Goal: Transaction & Acquisition: Purchase product/service

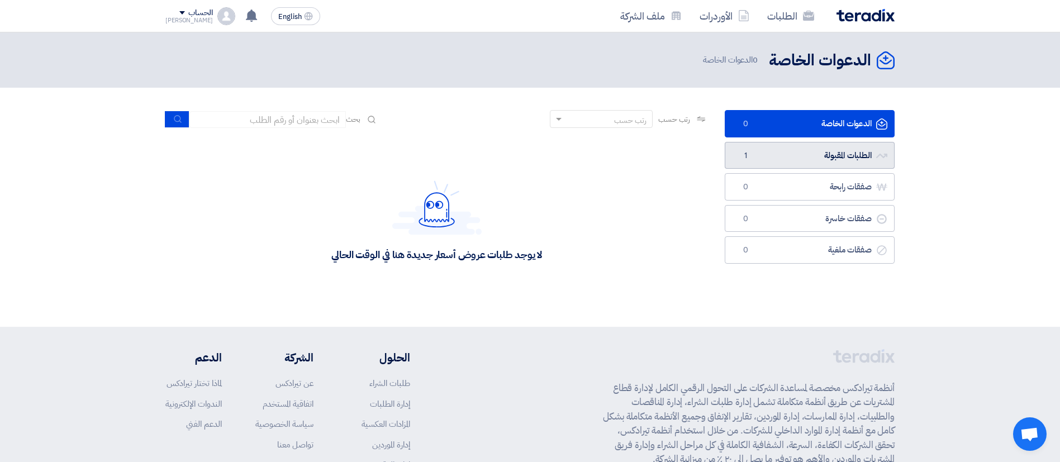
click at [796, 154] on link "الطلبات المقبولة الطلبات المقبولة 1" at bounding box center [810, 155] width 170 height 27
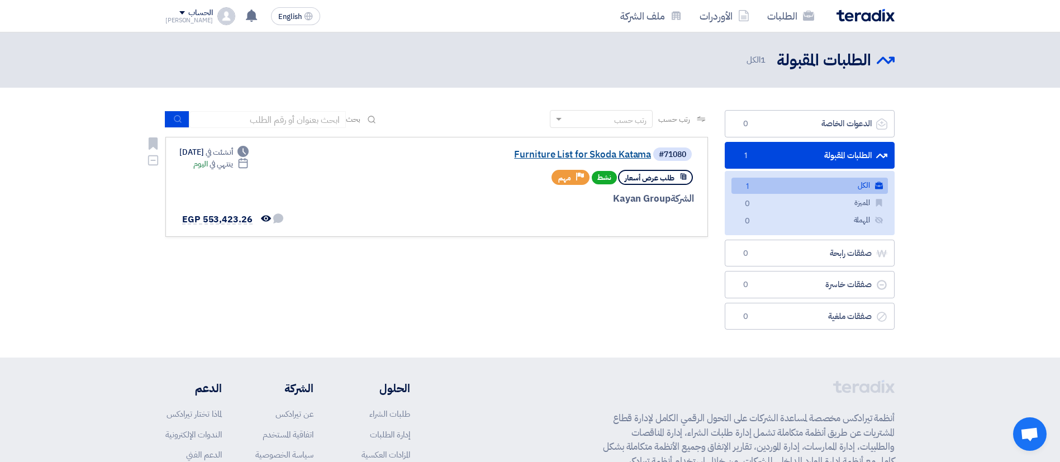
click at [594, 151] on link "Furniture List for Skoda Katama" at bounding box center [538, 155] width 223 height 10
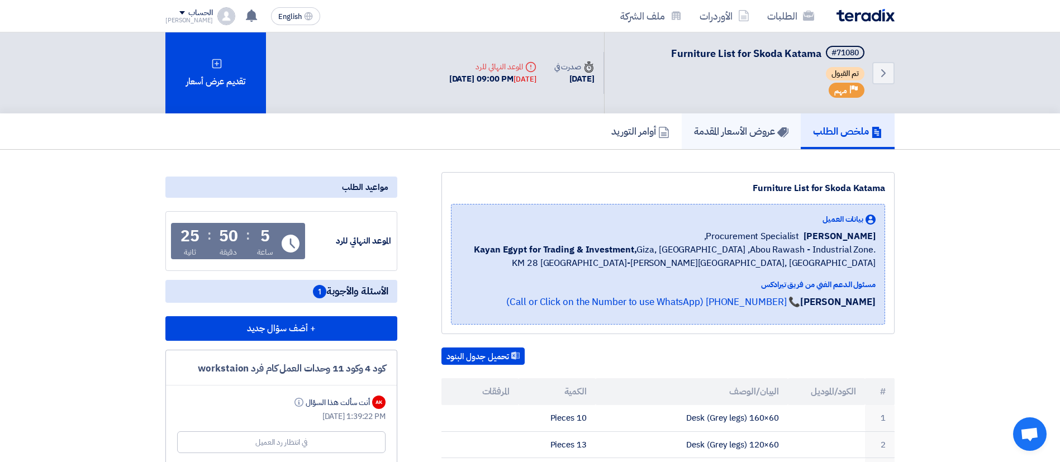
click at [728, 136] on h5 "عروض الأسعار المقدمة" at bounding box center [741, 131] width 94 height 13
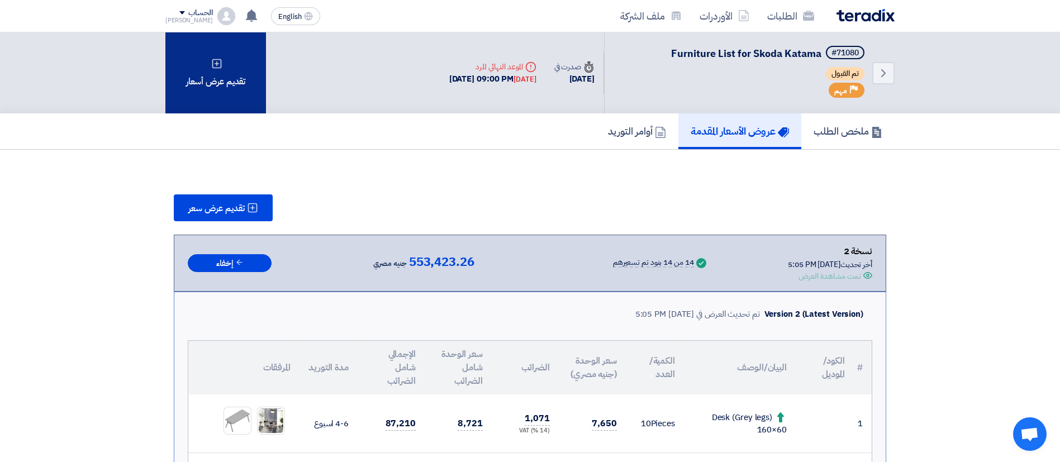
click at [255, 70] on div "تقديم عرض أسعار" at bounding box center [215, 72] width 101 height 81
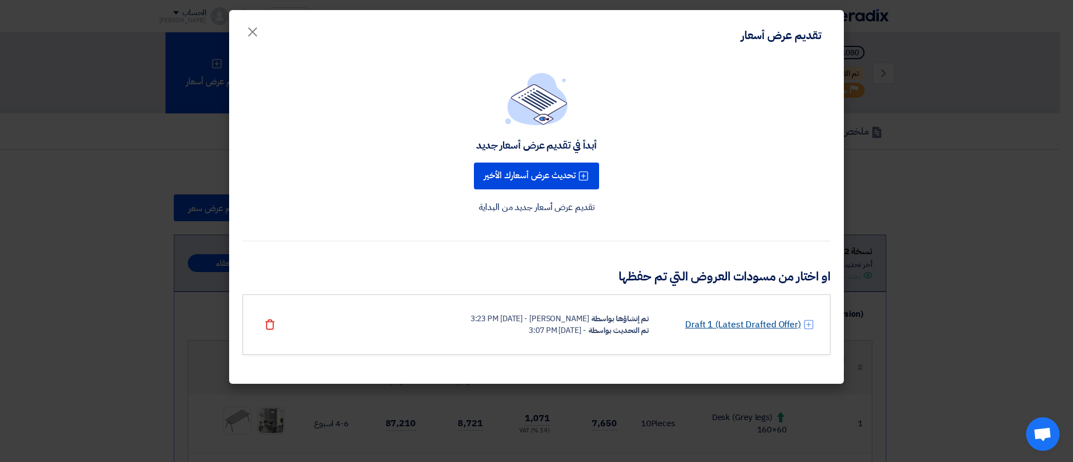
click at [737, 327] on link "Draft 1 (Latest Drafted Offer)" at bounding box center [743, 324] width 116 height 13
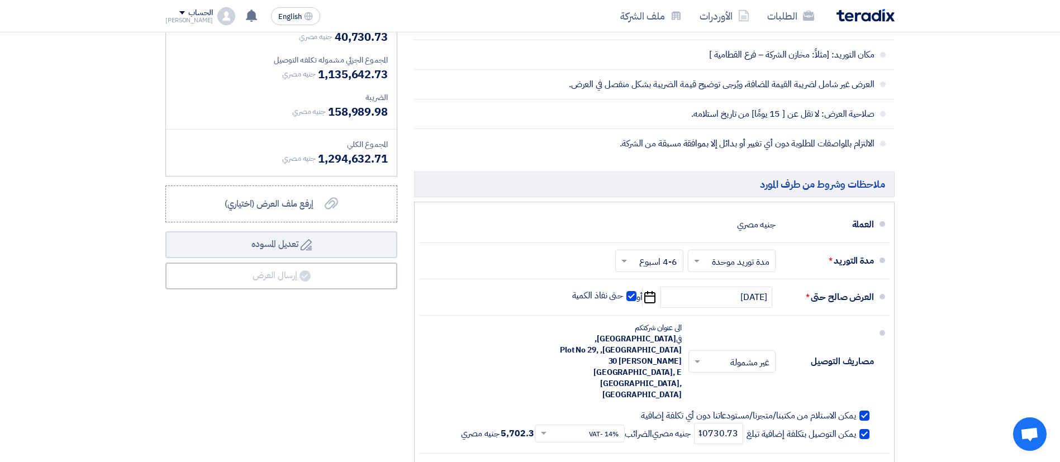
scroll to position [1458, 0]
click at [494, 267] on div "مدة التوريد * اختر مدة التوريد × مدة توريد موحدة × اختر مدة التوريد × 4-6 اسبوع…" at bounding box center [651, 260] width 446 height 27
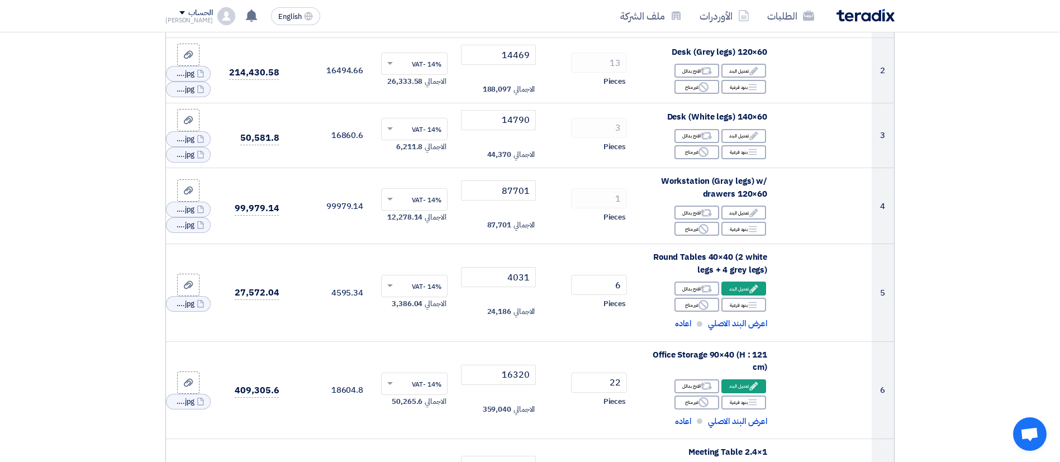
scroll to position [0, 0]
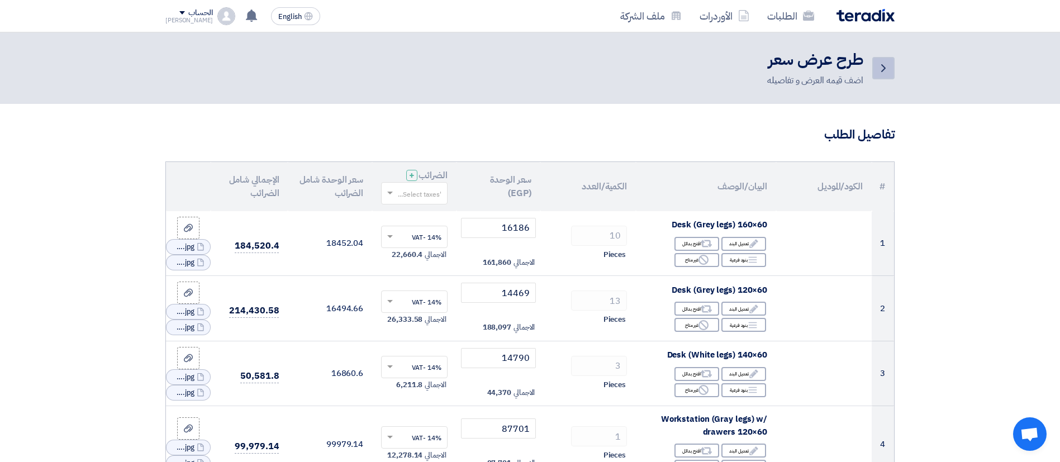
click at [883, 68] on icon "Back" at bounding box center [882, 67] width 13 height 13
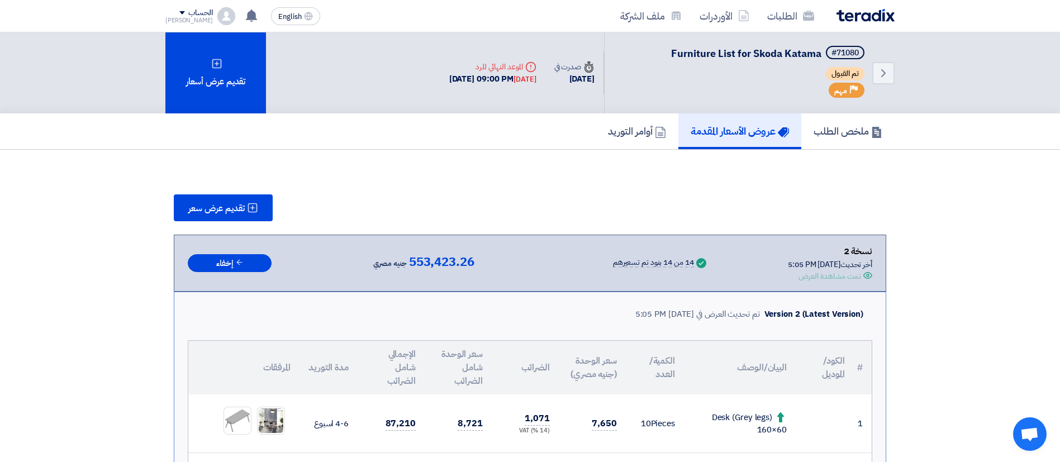
drag, startPoint x: 531, startPoint y: 55, endPoint x: 549, endPoint y: 20, distance: 39.7
drag, startPoint x: 400, startPoint y: 41, endPoint x: 494, endPoint y: 107, distance: 114.4
click at [494, 107] on div "Back #71080 Furniture List for Skoda Katama تم القبول Priority مهم Time صدرت في…" at bounding box center [529, 72] width 729 height 81
click at [859, 115] on link "ملخص الطلب" at bounding box center [847, 131] width 93 height 36
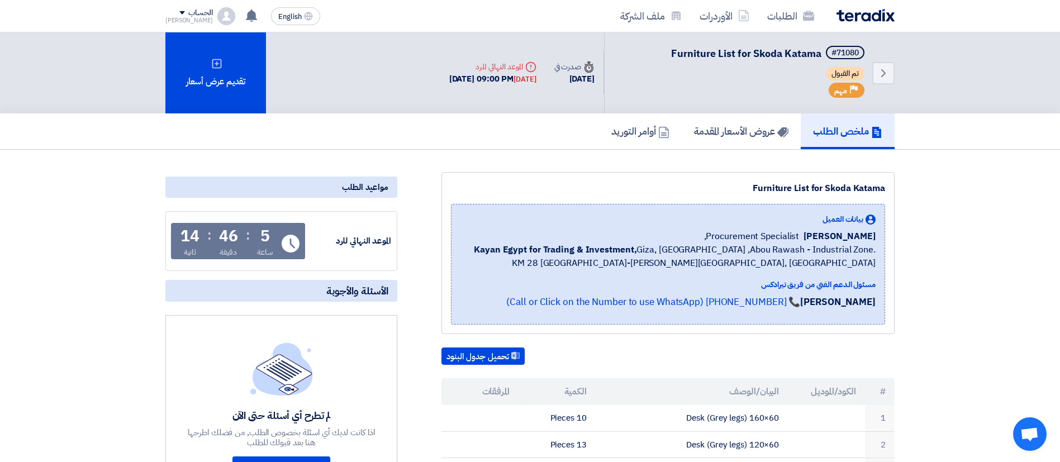
click at [861, 127] on h5 "ملخص الطلب" at bounding box center [847, 131] width 69 height 13
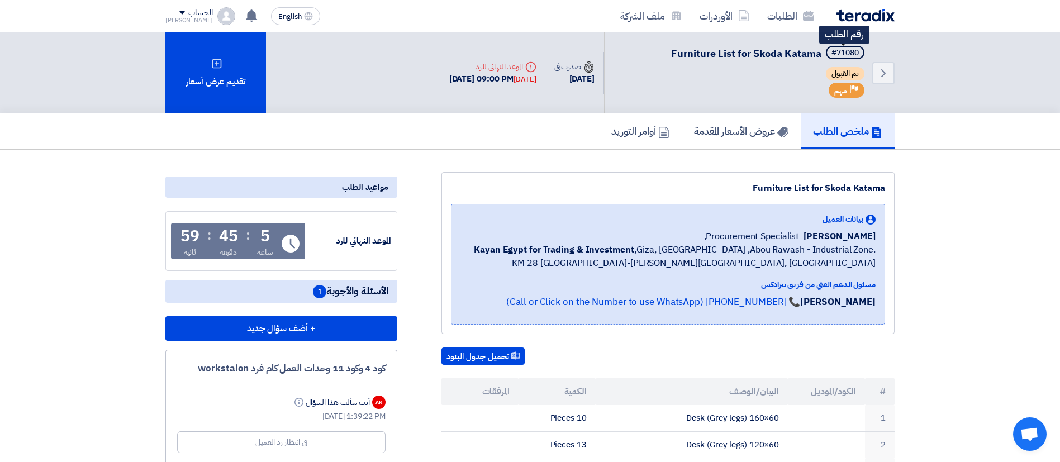
click at [847, 55] on div "#71080" at bounding box center [844, 53] width 27 height 8
copy div "71080"
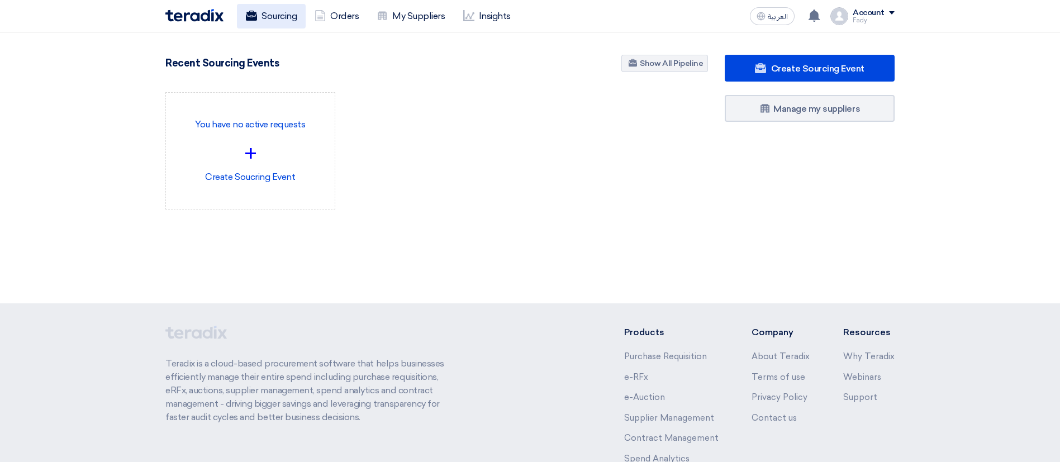
click at [279, 9] on link "Sourcing" at bounding box center [271, 16] width 69 height 25
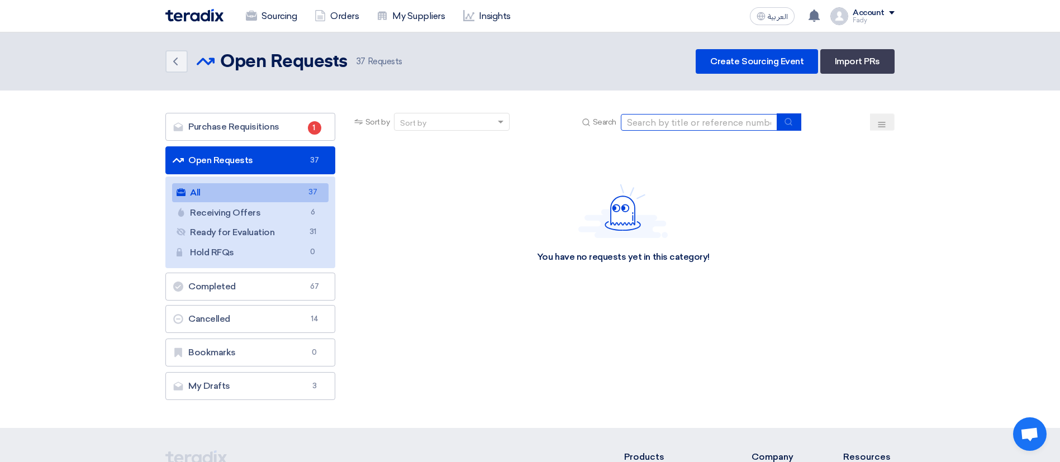
click at [693, 130] on input at bounding box center [699, 122] width 156 height 17
paste input "71080"
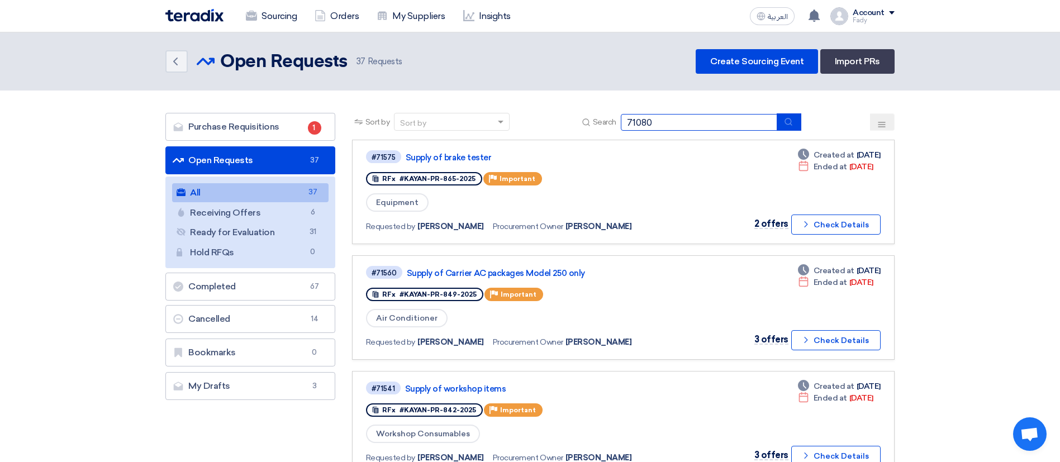
type input "71080"
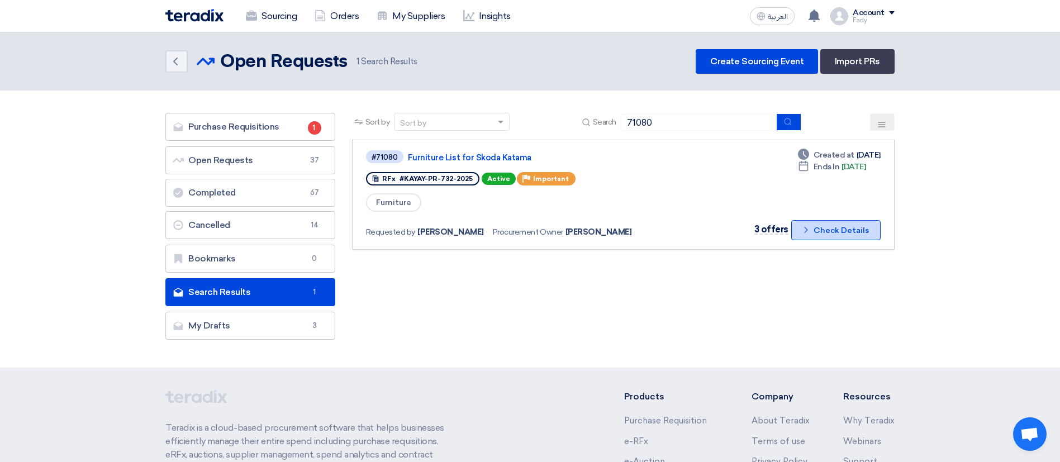
click at [817, 227] on button "Check details Check Details" at bounding box center [835, 230] width 89 height 20
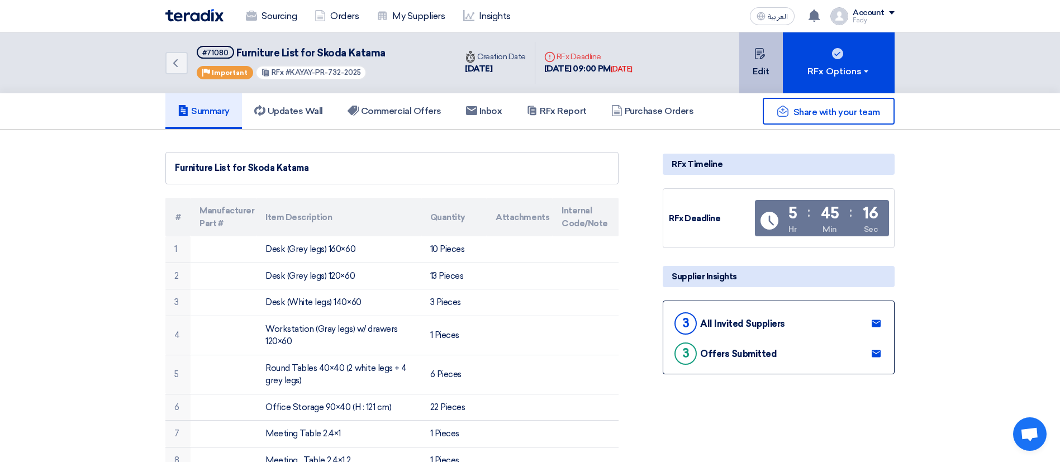
click at [768, 66] on button "Edit" at bounding box center [761, 62] width 44 height 61
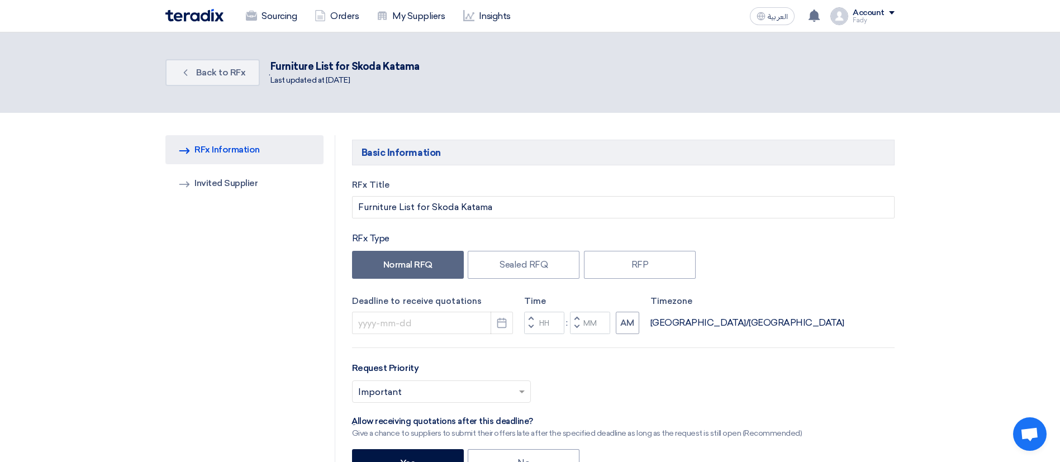
type input "9/30/2025"
type input "09"
type input "00"
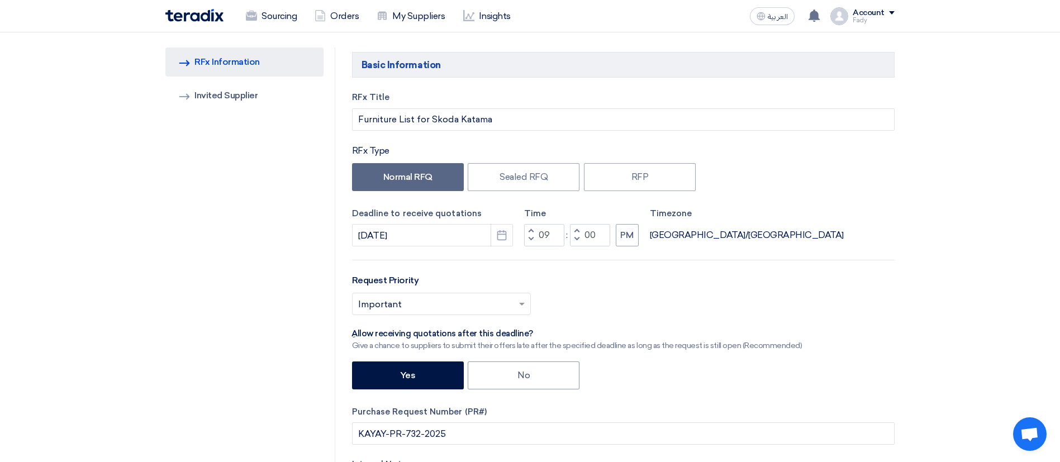
scroll to position [87, 0]
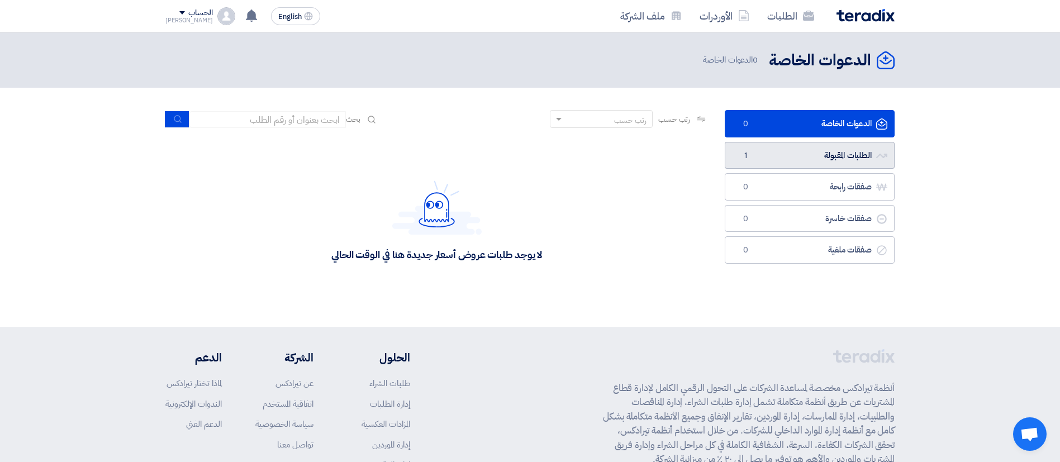
click at [791, 149] on link "الطلبات المقبولة الطلبات المقبولة 1" at bounding box center [810, 155] width 170 height 27
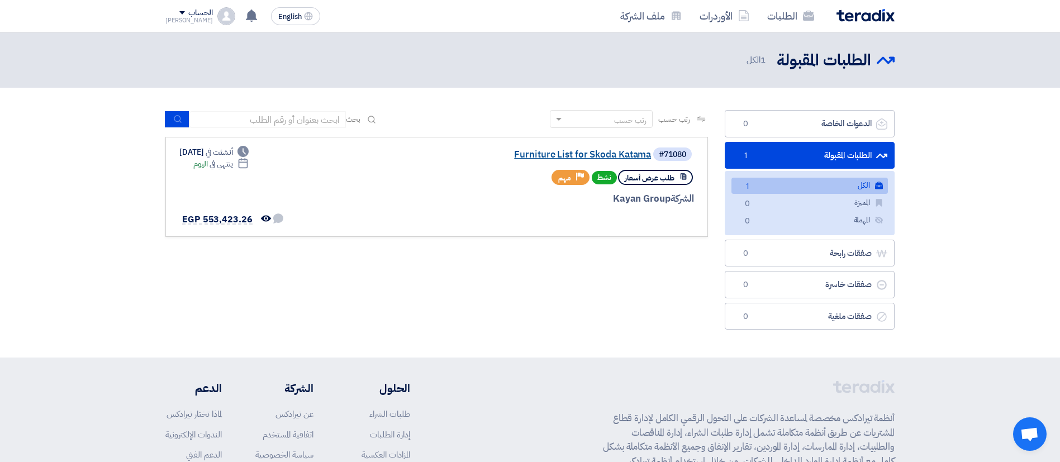
click at [591, 156] on link "Furniture List for Skoda Katama" at bounding box center [538, 155] width 223 height 10
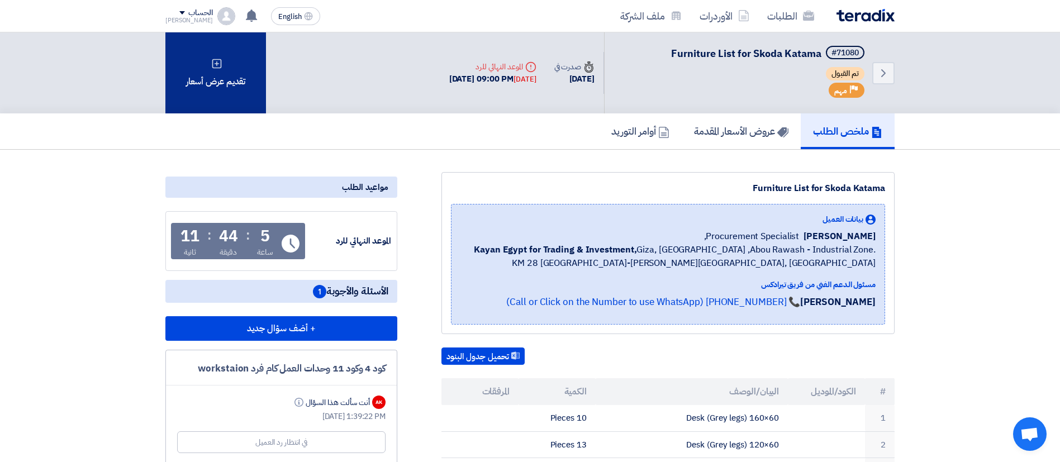
click at [230, 80] on div "تقديم عرض أسعار" at bounding box center [215, 72] width 101 height 81
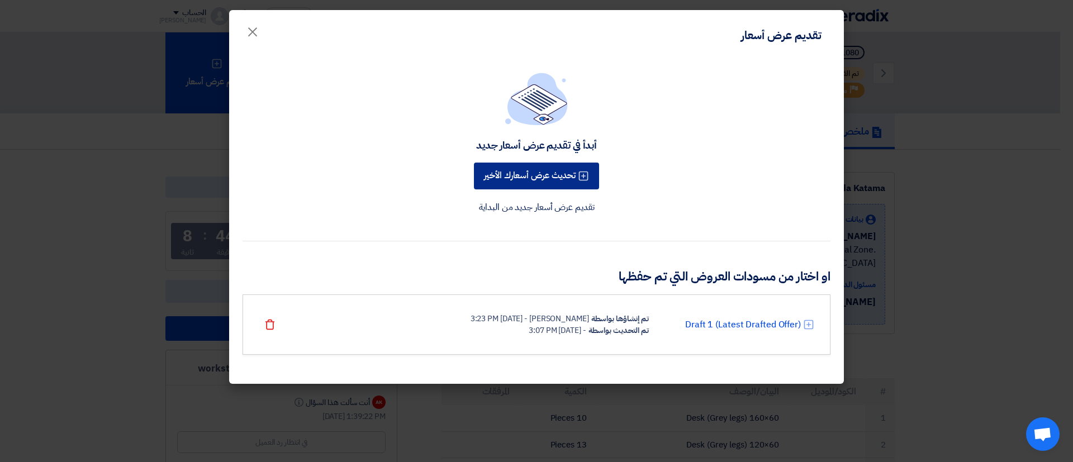
click at [558, 184] on button "تحديث عرض أسعارك الأخير" at bounding box center [536, 176] width 125 height 27
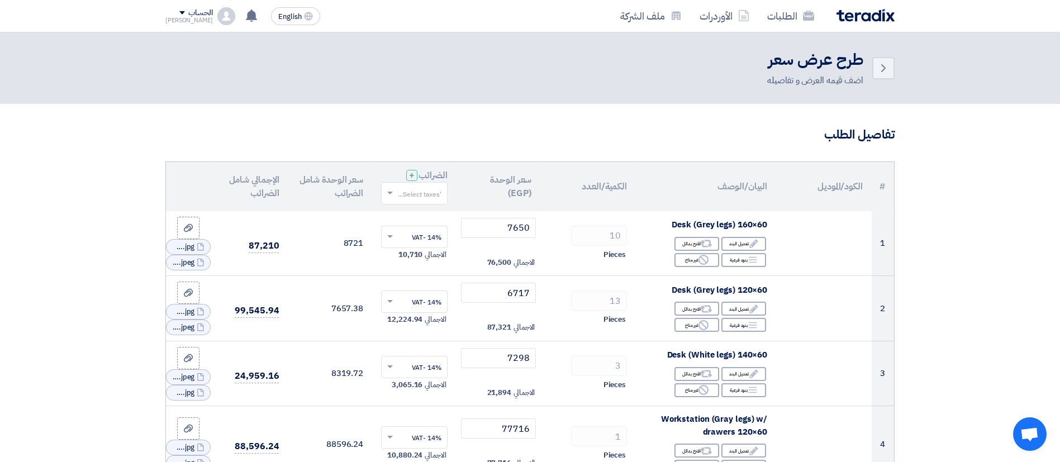
click at [434, 201] on input "text" at bounding box center [420, 194] width 44 height 18
click at [437, 219] on div "14% -VAT" at bounding box center [414, 213] width 65 height 19
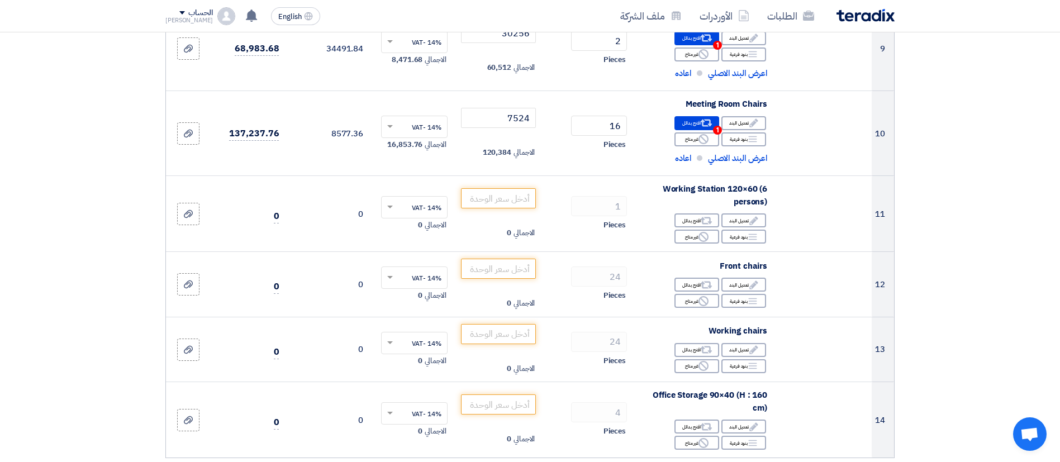
scroll to position [815, 0]
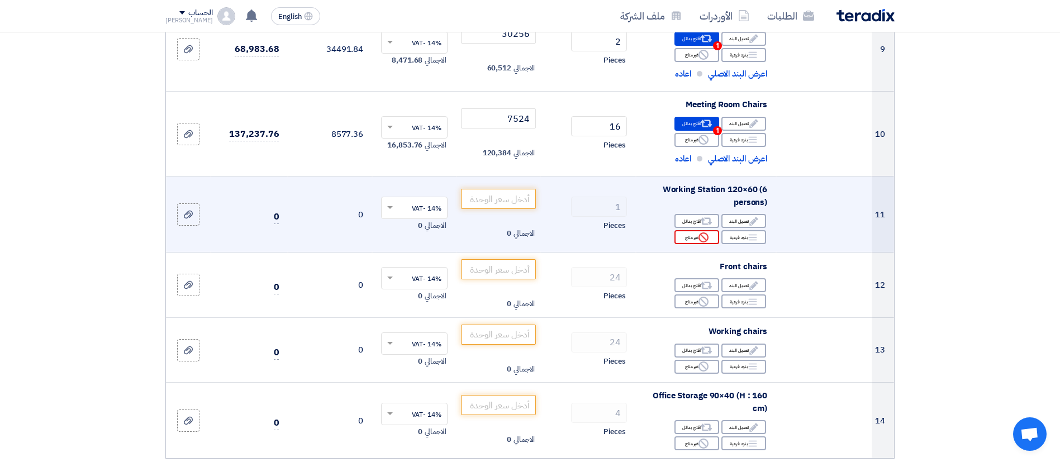
click at [708, 240] on use at bounding box center [703, 237] width 10 height 10
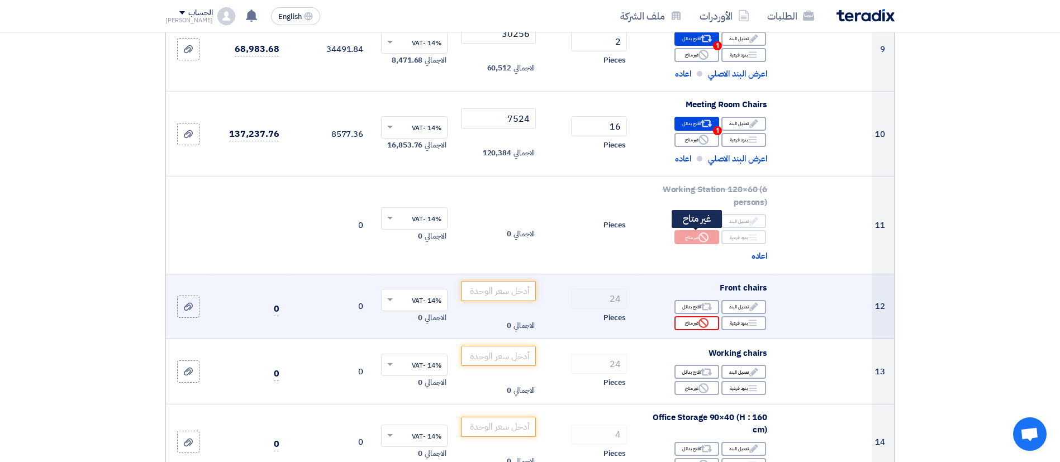
click at [709, 326] on div "Reject غير متاح" at bounding box center [696, 323] width 45 height 14
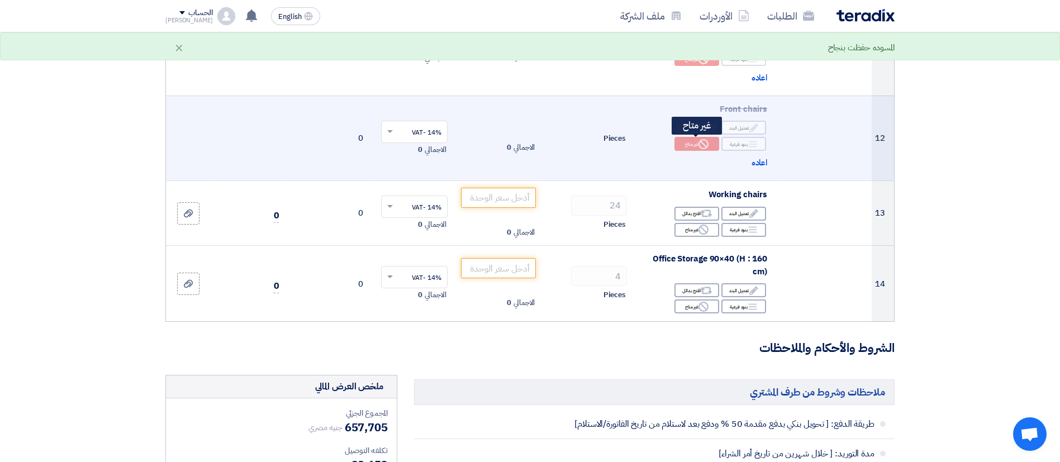
scroll to position [998, 0]
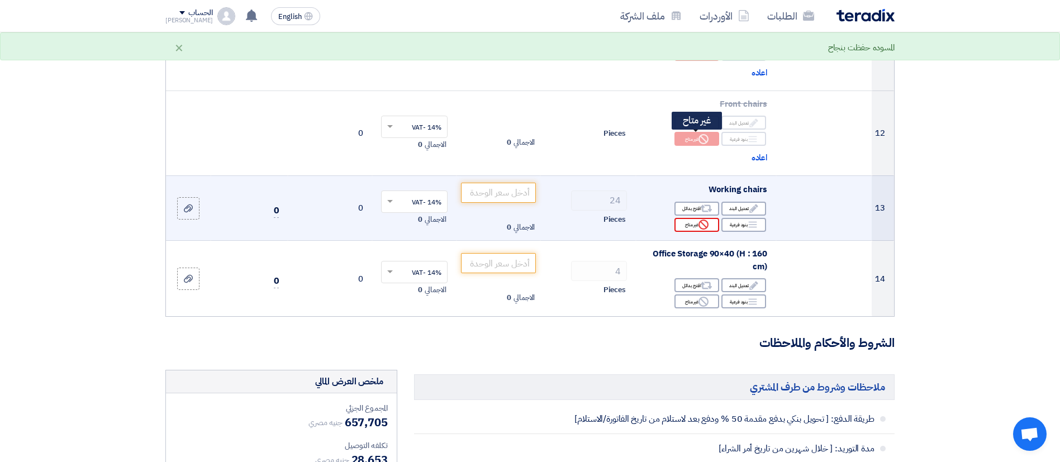
click at [709, 230] on div "Reject غير متاح" at bounding box center [696, 225] width 45 height 14
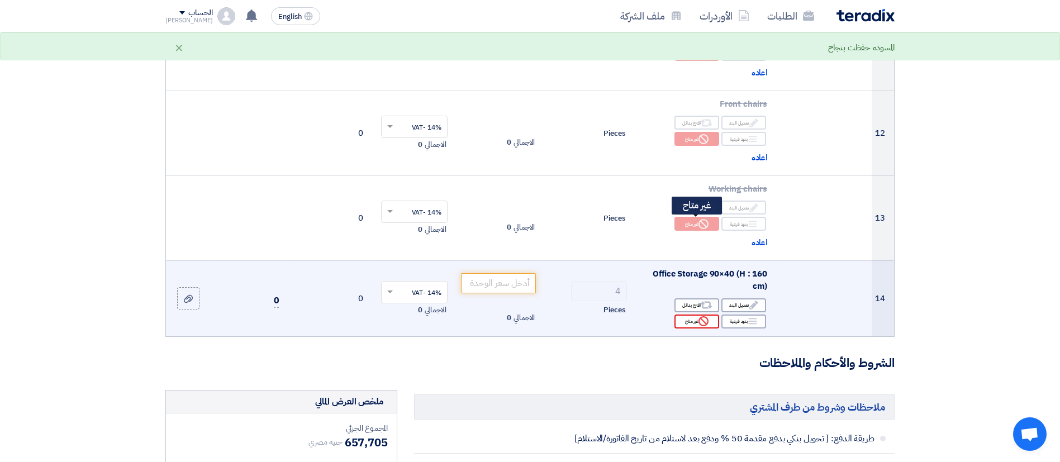
click at [712, 325] on div "Reject غير متاح" at bounding box center [696, 322] width 45 height 14
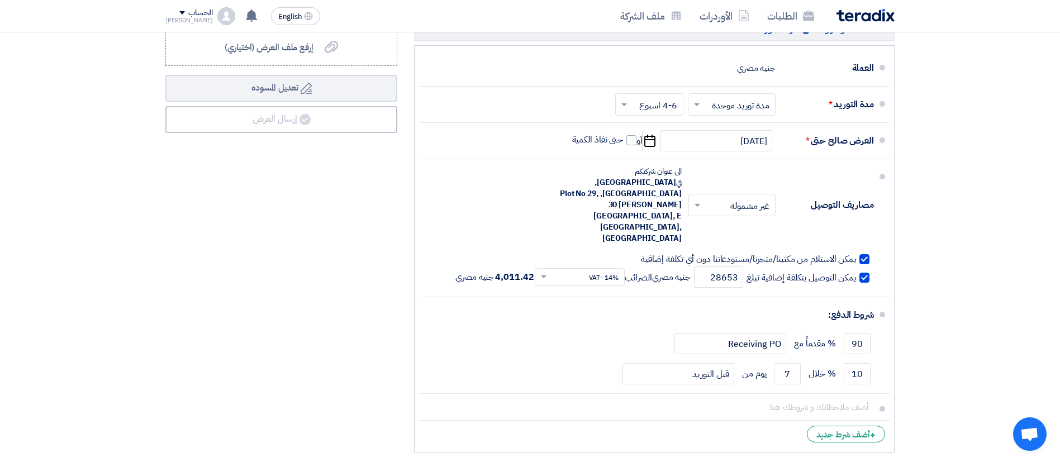
scroll to position [1620, 0]
